Goal: Transaction & Acquisition: Purchase product/service

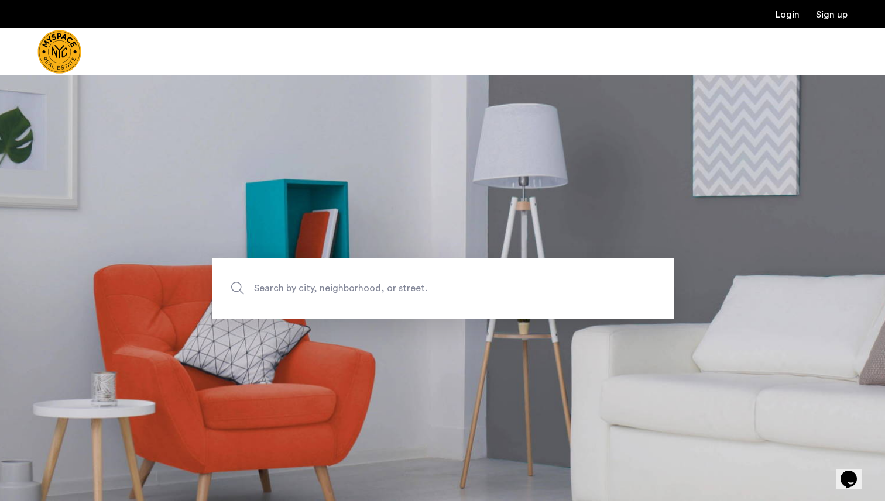
click at [468, 284] on span "Search by city, neighborhood, or street." at bounding box center [415, 288] width 323 height 16
click at [468, 284] on input "Search by city, neighborhood, or street." at bounding box center [443, 288] width 462 height 61
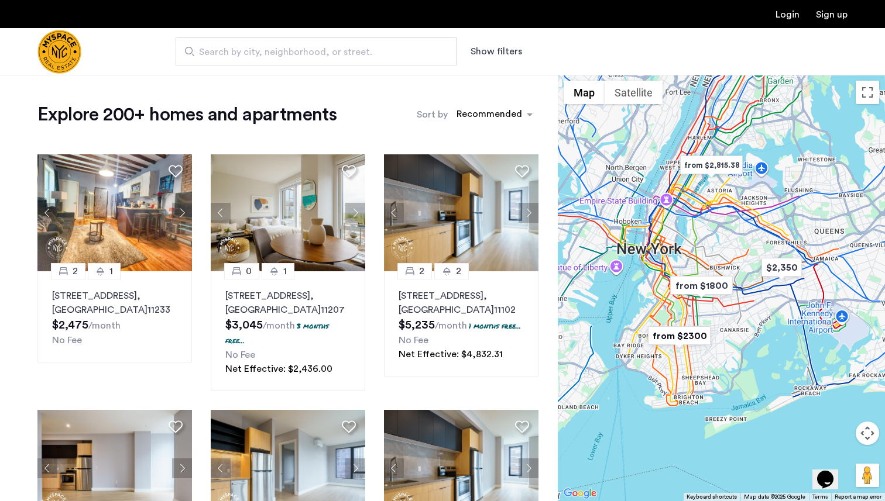
click at [472, 50] on button "Show filters" at bounding box center [495, 51] width 51 height 14
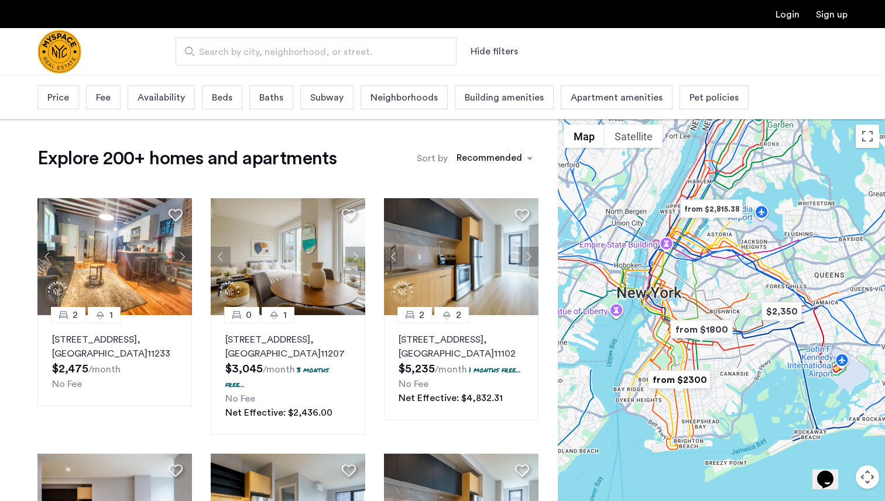
click at [61, 91] on span "Price" at bounding box center [58, 98] width 22 height 14
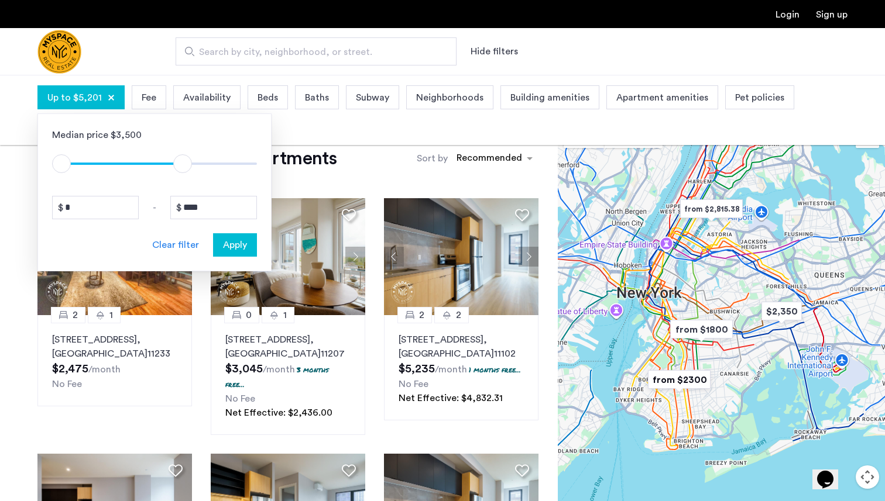
type input "****"
drag, startPoint x: 248, startPoint y: 166, endPoint x: 181, endPoint y: 178, distance: 68.4
click at [181, 178] on div "Median price $3,500 $1 $8000 $1 $5101 * - **** Clear filter Apply" at bounding box center [154, 193] width 234 height 158
type input "****"
drag, startPoint x: 62, startPoint y: 163, endPoint x: 145, endPoint y: 163, distance: 82.5
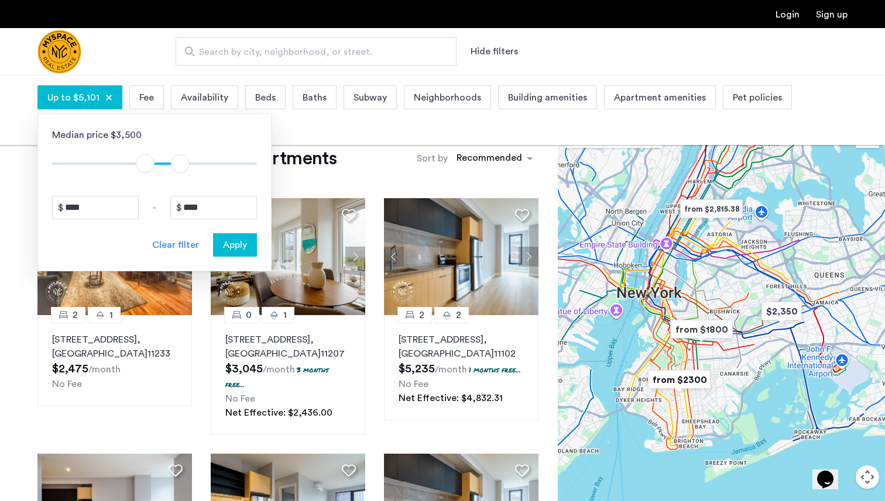
click at [145, 163] on span "ngx-slider" at bounding box center [145, 163] width 19 height 19
click at [236, 244] on span "Apply" at bounding box center [235, 245] width 24 height 14
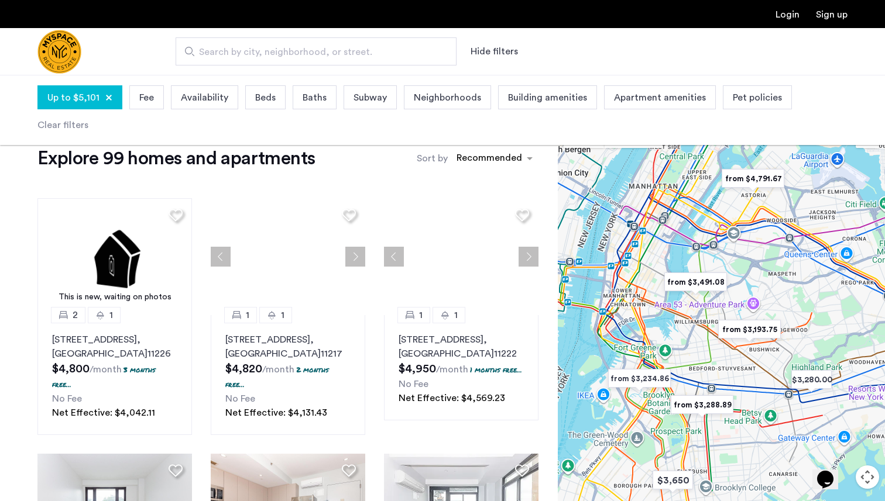
click at [150, 93] on span "Fee" at bounding box center [146, 98] width 15 height 14
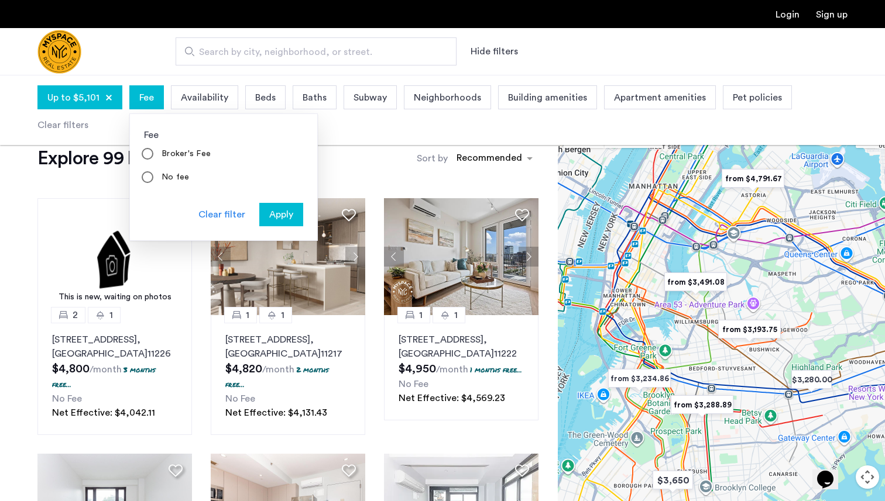
click at [191, 97] on span "Availability" at bounding box center [204, 98] width 47 height 14
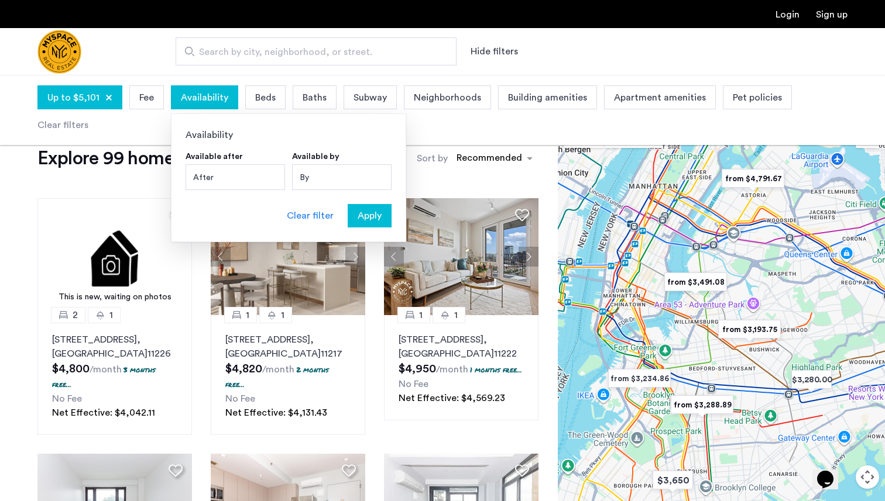
click at [260, 94] on span "Beds" at bounding box center [265, 98] width 20 height 14
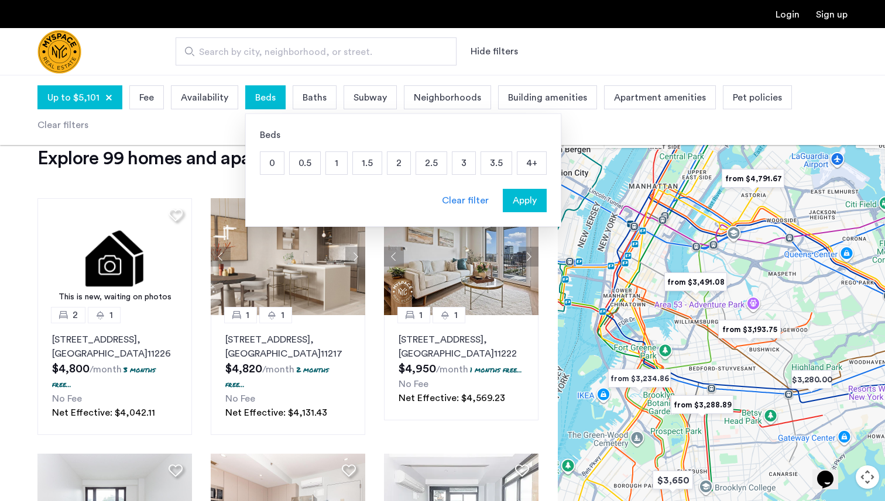
click at [457, 166] on p "3" at bounding box center [463, 163] width 23 height 22
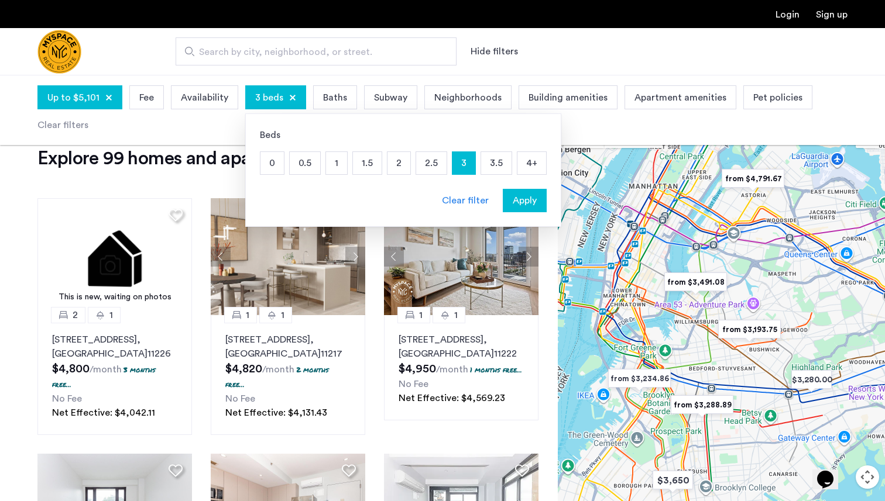
click at [496, 167] on p "3.5" at bounding box center [496, 163] width 30 height 22
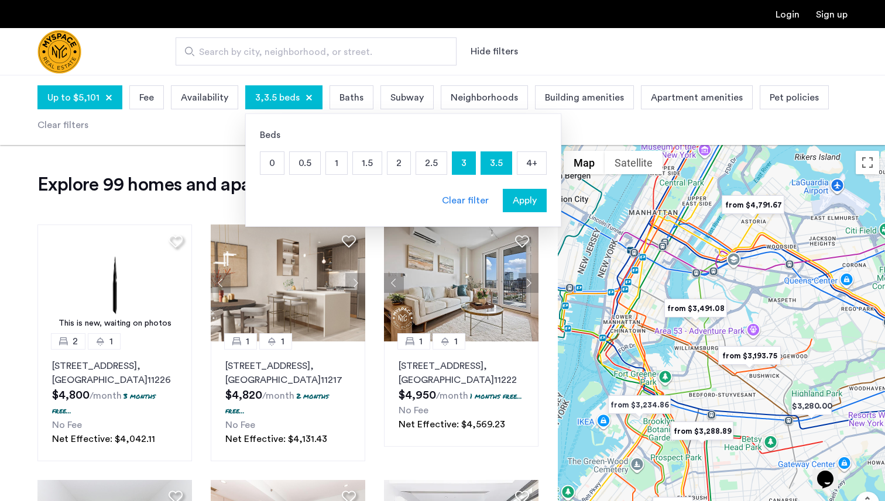
click at [518, 157] on p "4+" at bounding box center [531, 163] width 29 height 22
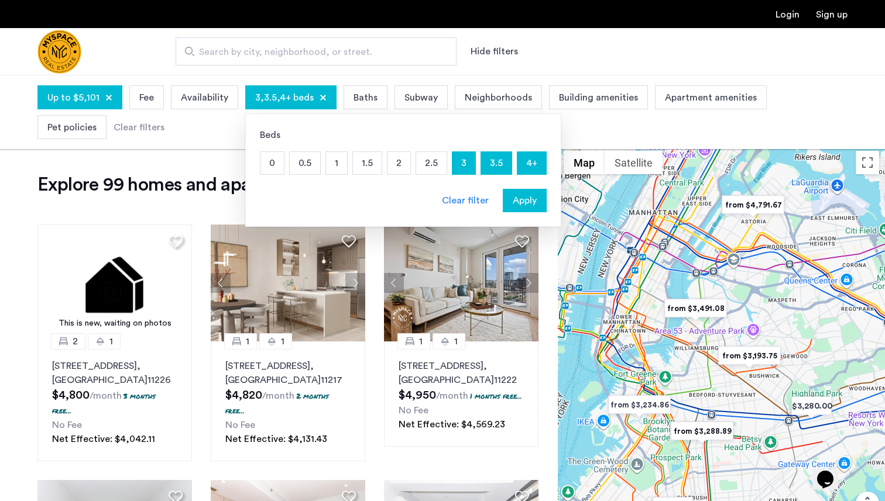
click at [513, 195] on span "Apply" at bounding box center [525, 201] width 24 height 14
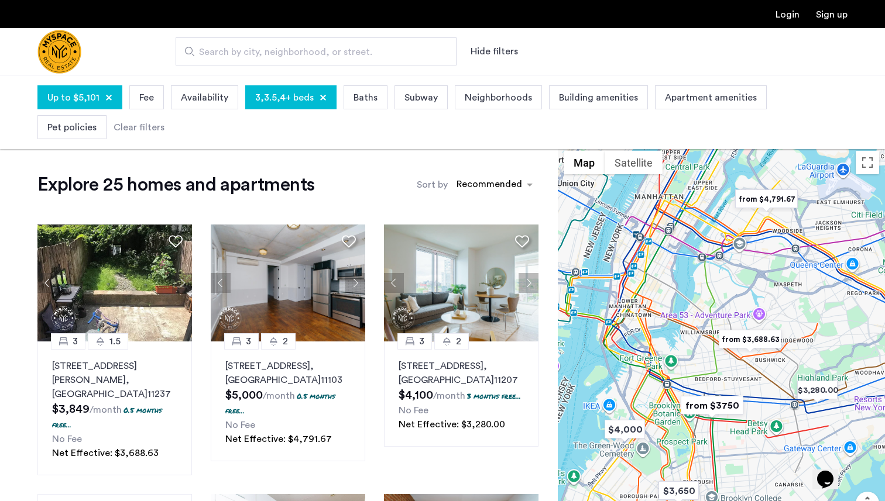
click at [97, 121] on span "Pet policies" at bounding box center [71, 128] width 49 height 14
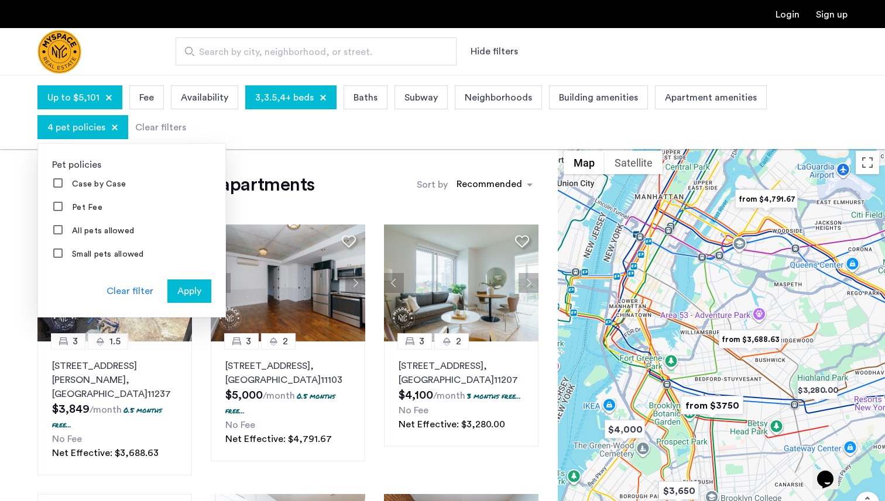
click at [172, 288] on div "Apply" at bounding box center [189, 291] width 37 height 14
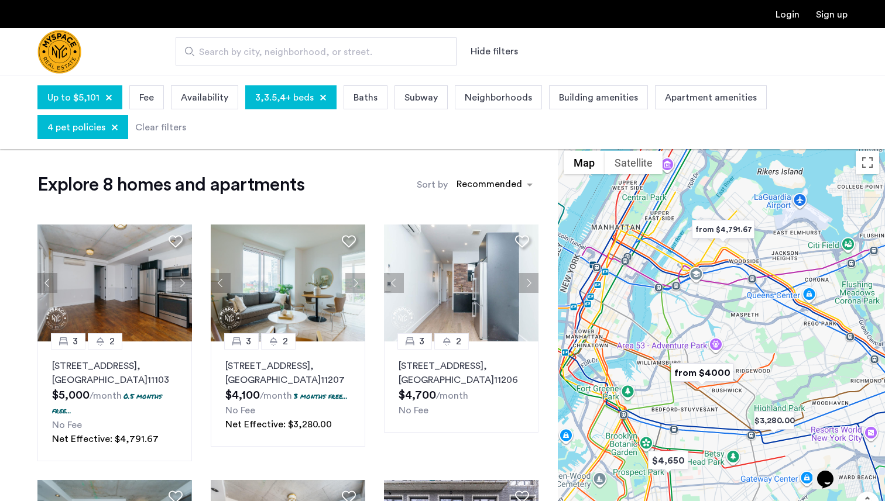
click at [686, 99] on span "Apartment amenities" at bounding box center [711, 98] width 92 height 14
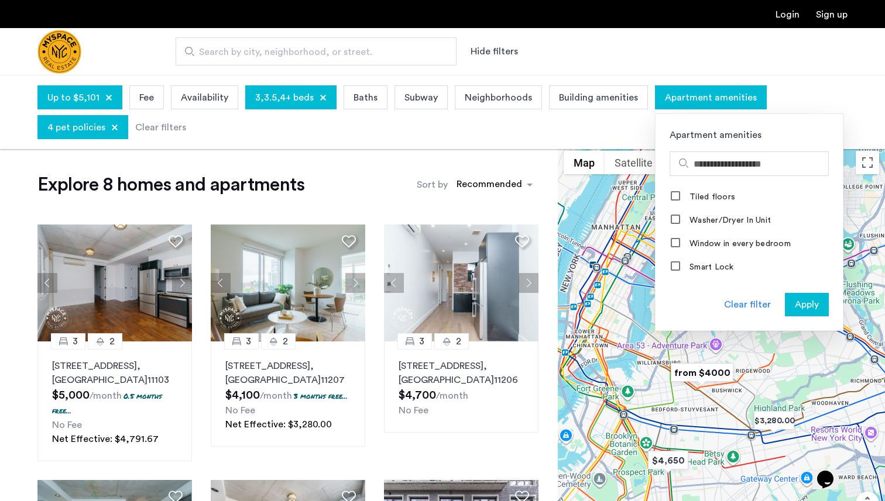
scroll to position [528, 0]
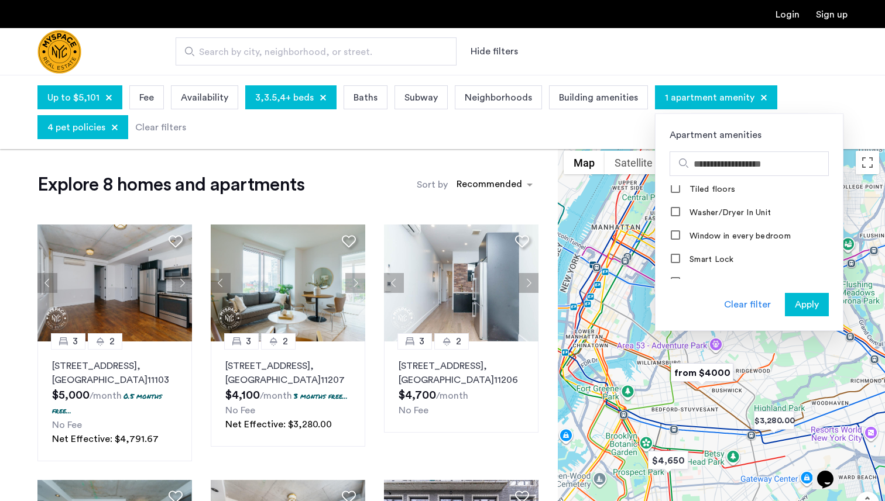
click at [798, 302] on span "Apply" at bounding box center [807, 305] width 24 height 14
